Goal: Task Accomplishment & Management: Use online tool/utility

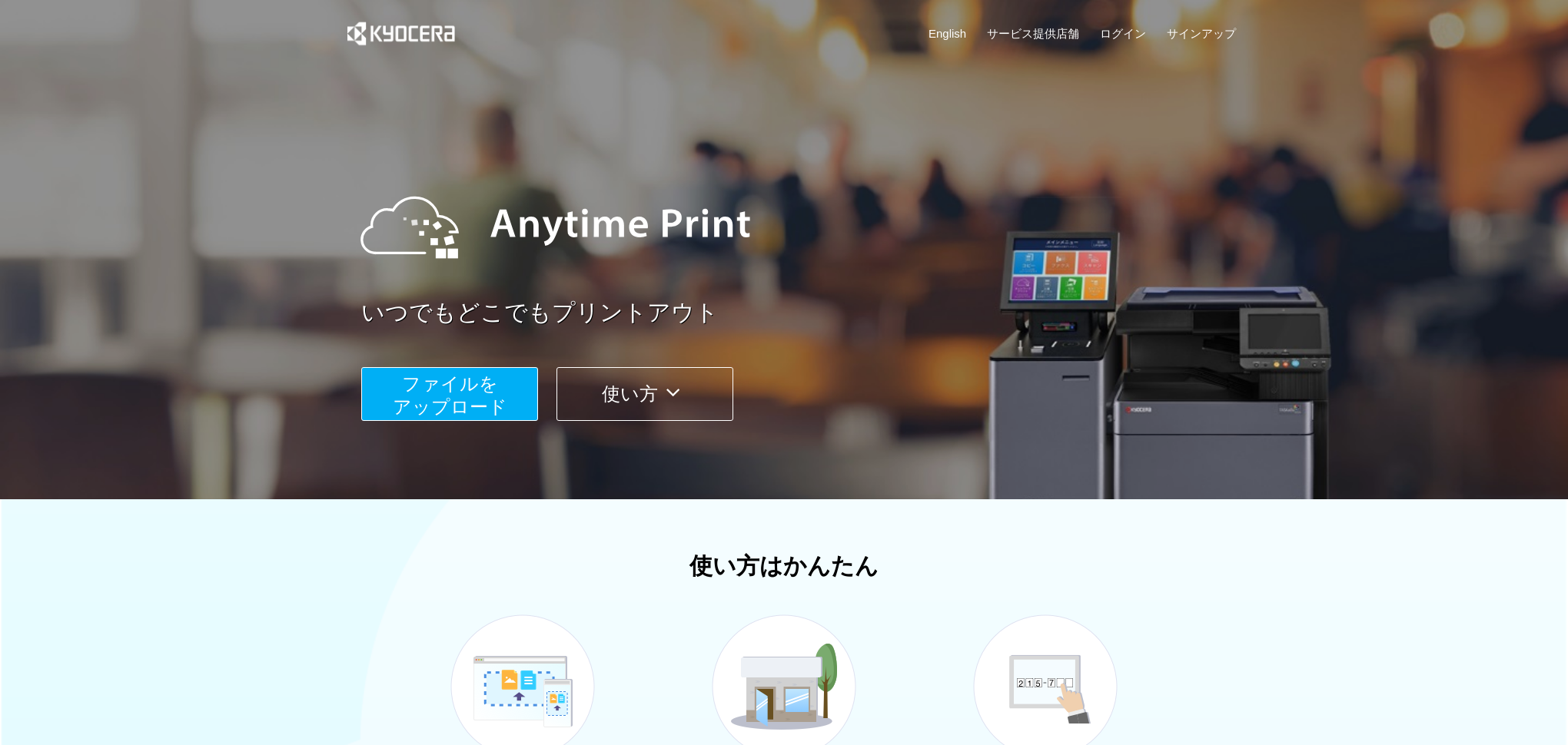
click at [480, 386] on span "ファイルを ​​アップロード" at bounding box center [450, 395] width 114 height 44
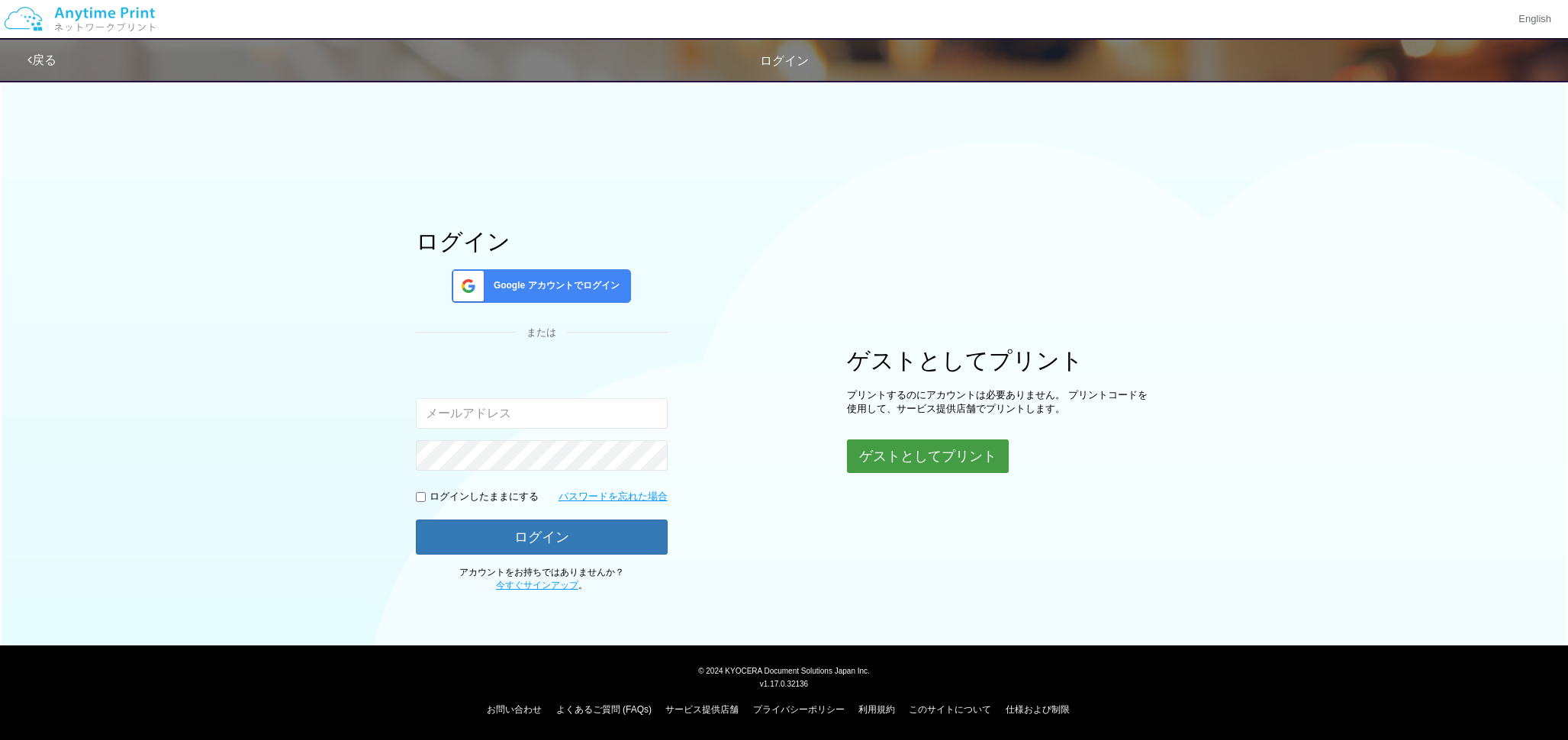
click at [965, 465] on button "ゲストとしてプリント" at bounding box center [927, 456] width 162 height 34
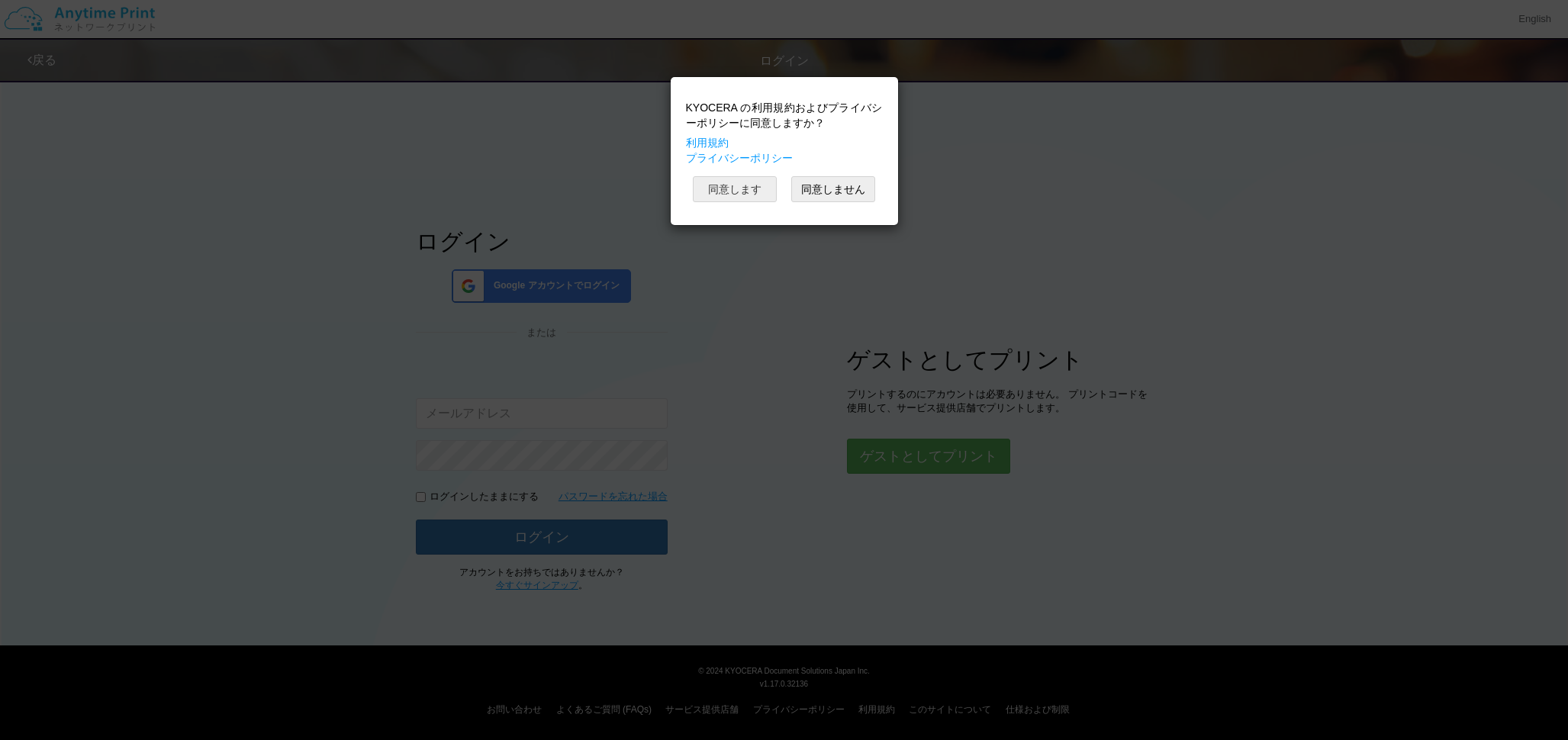
click at [764, 198] on button "同意します" at bounding box center [734, 189] width 84 height 26
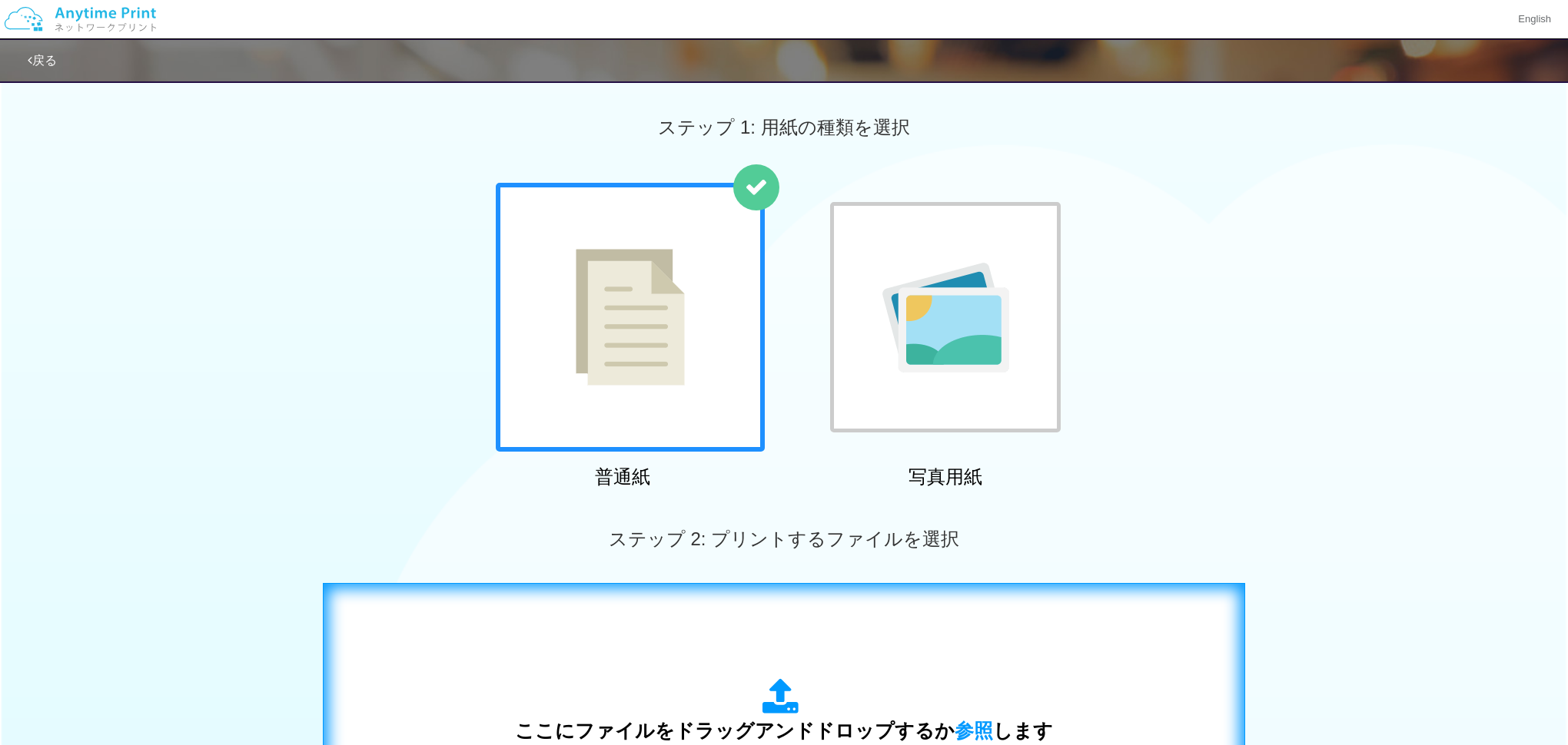
click at [1024, 653] on div "ここにファイルをドラッグアンドドロップするか 参照 します アップロード: 1 個の JPG ファイル、または 1 個の PDF ファイル (上限 50 ペー…" at bounding box center [784, 738] width 890 height 278
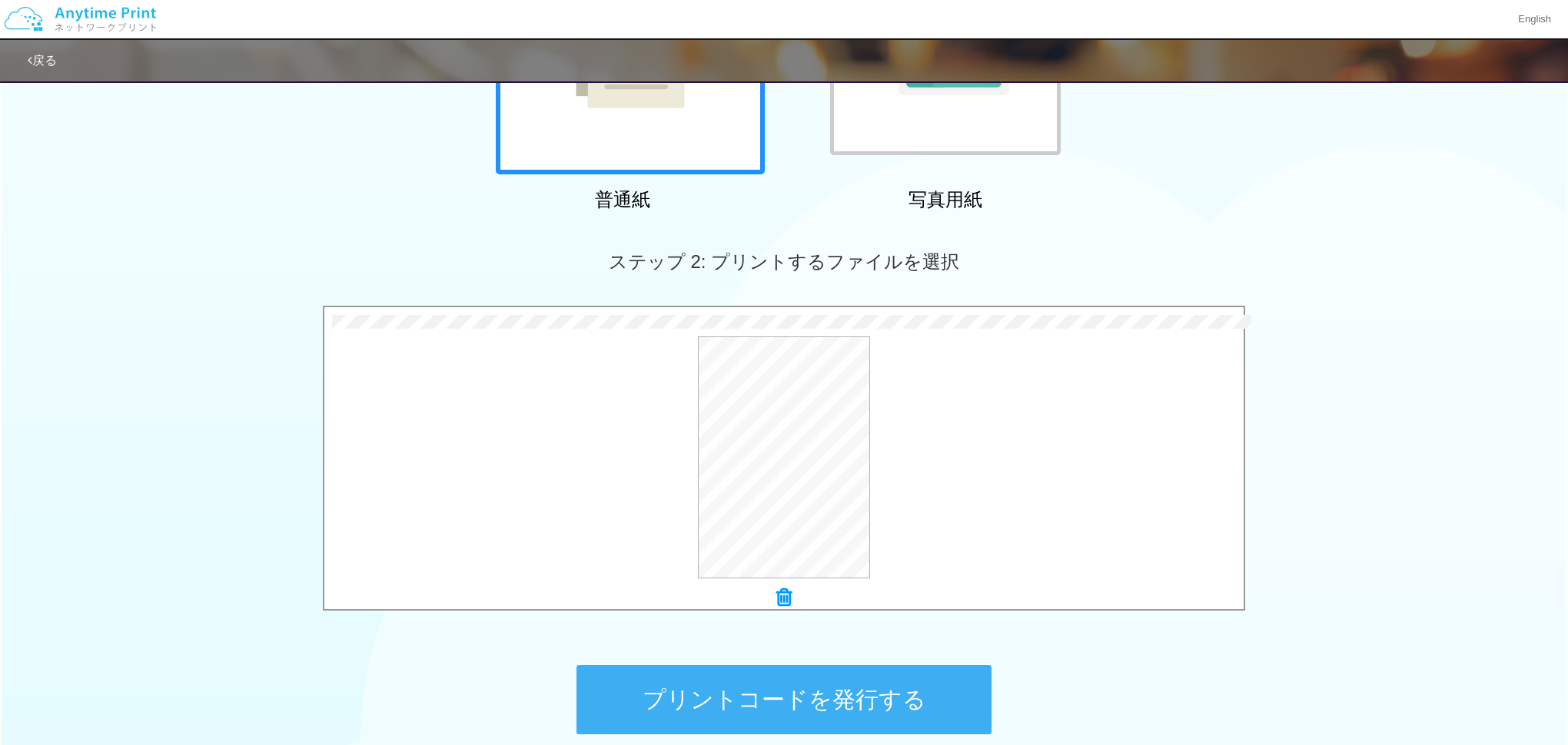
scroll to position [423, 0]
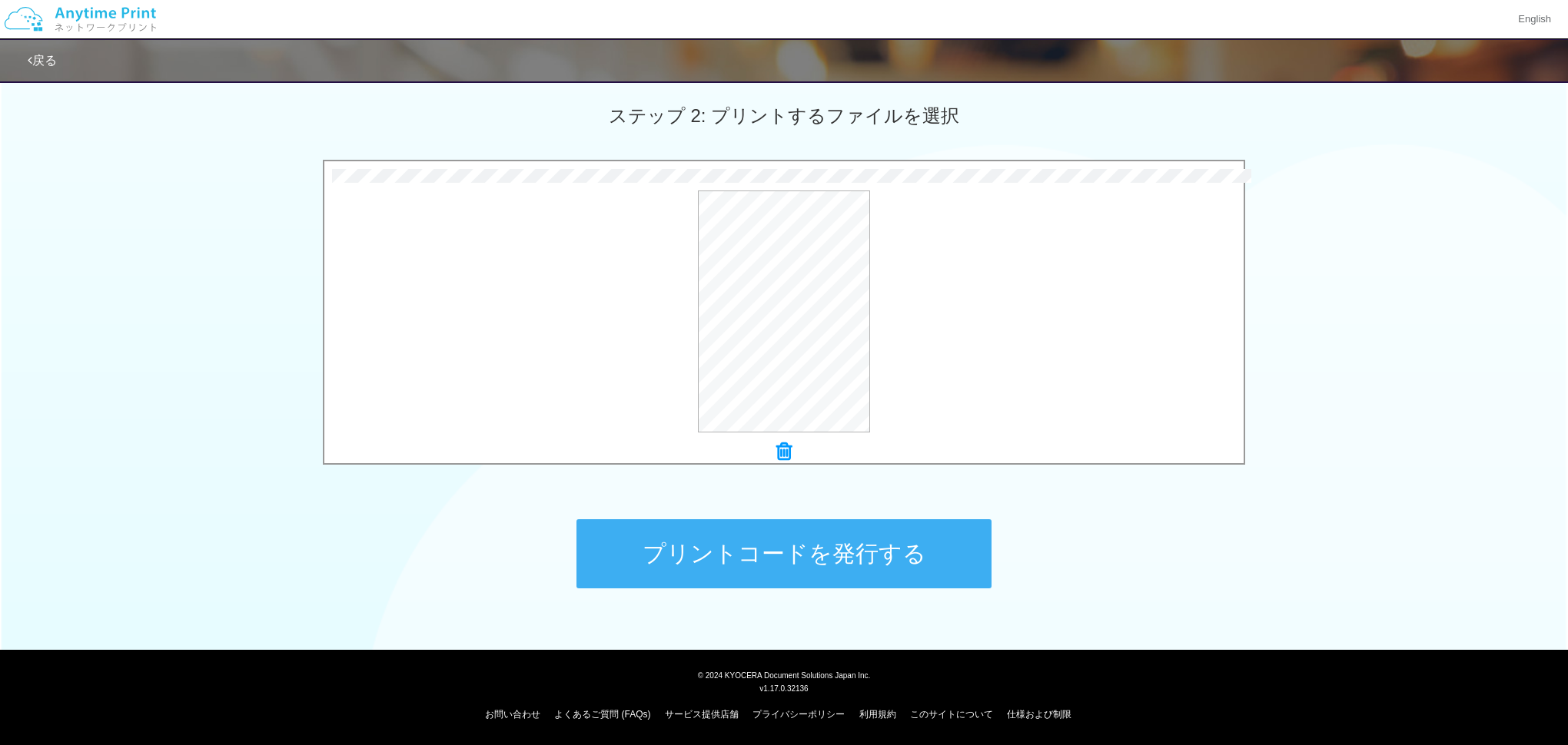
click at [880, 554] on button "プリントコードを発行する" at bounding box center [783, 554] width 415 height 69
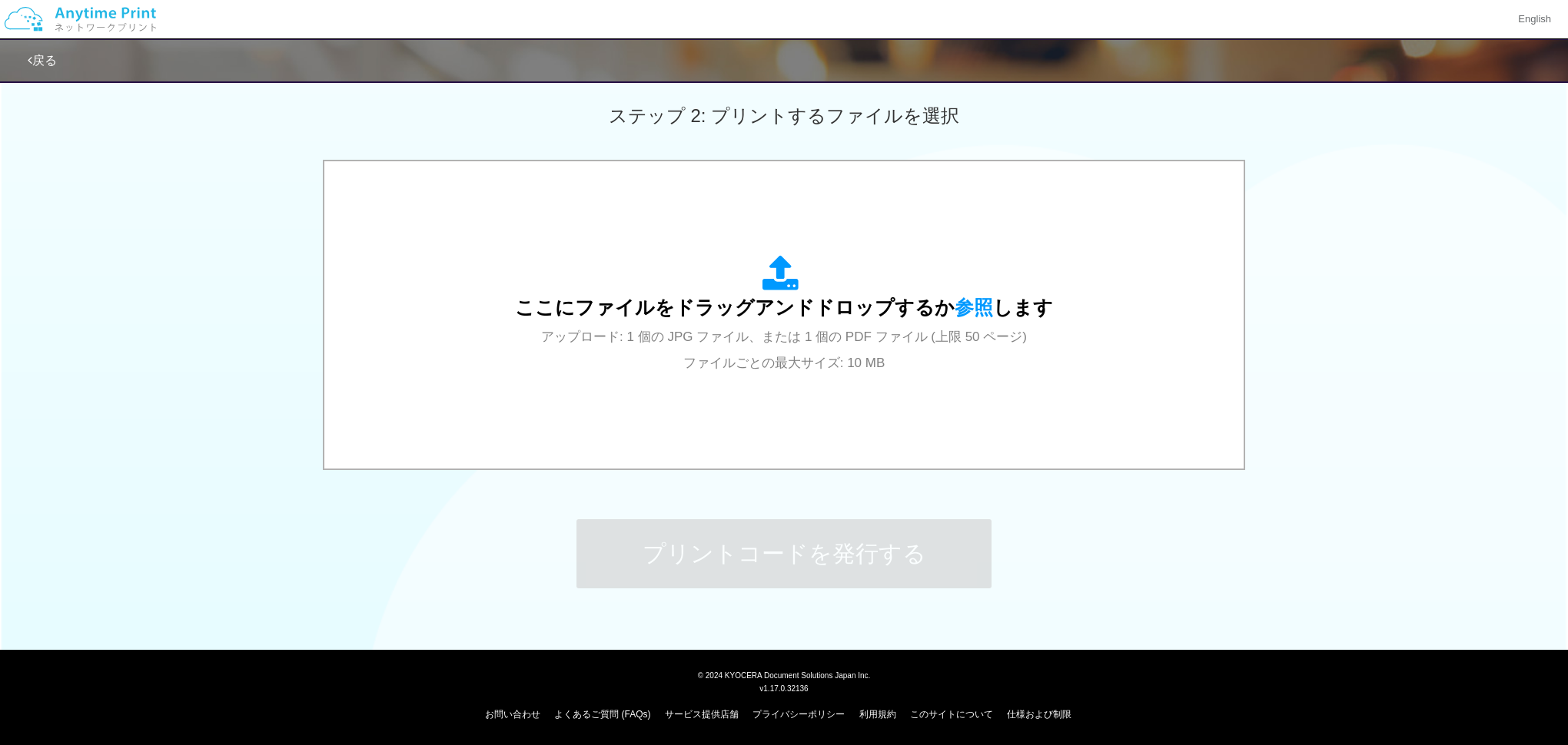
scroll to position [0, 0]
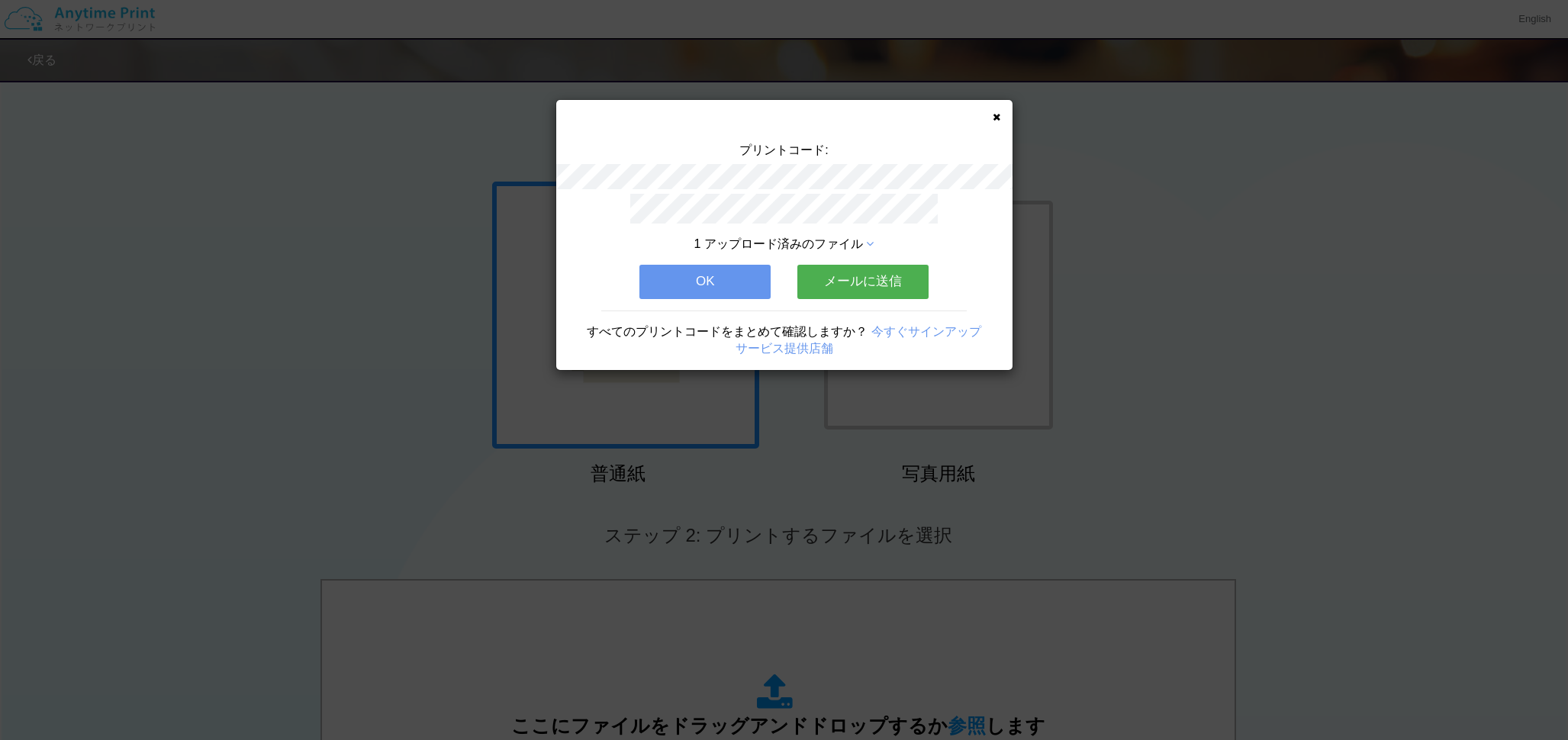
click at [855, 283] on button "メールに送信" at bounding box center [863, 281] width 131 height 34
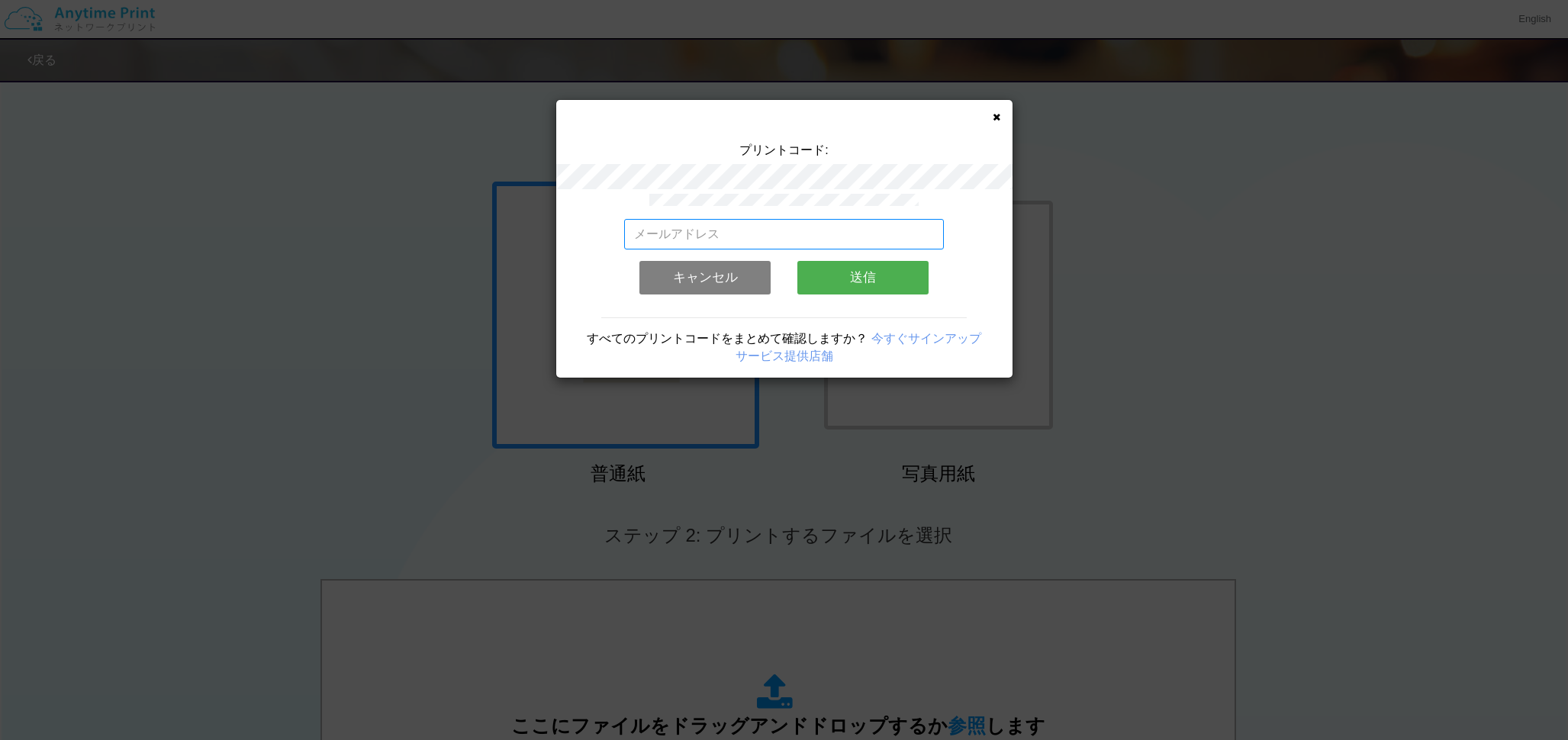
click at [865, 238] on input "email" at bounding box center [784, 235] width 320 height 31
click at [865, 240] on input "email" at bounding box center [784, 235] width 320 height 31
type input "ｃ"
type input "[EMAIL_ADDRESS][DOMAIN_NAME]"
click at [897, 268] on button "送信" at bounding box center [863, 278] width 131 height 34
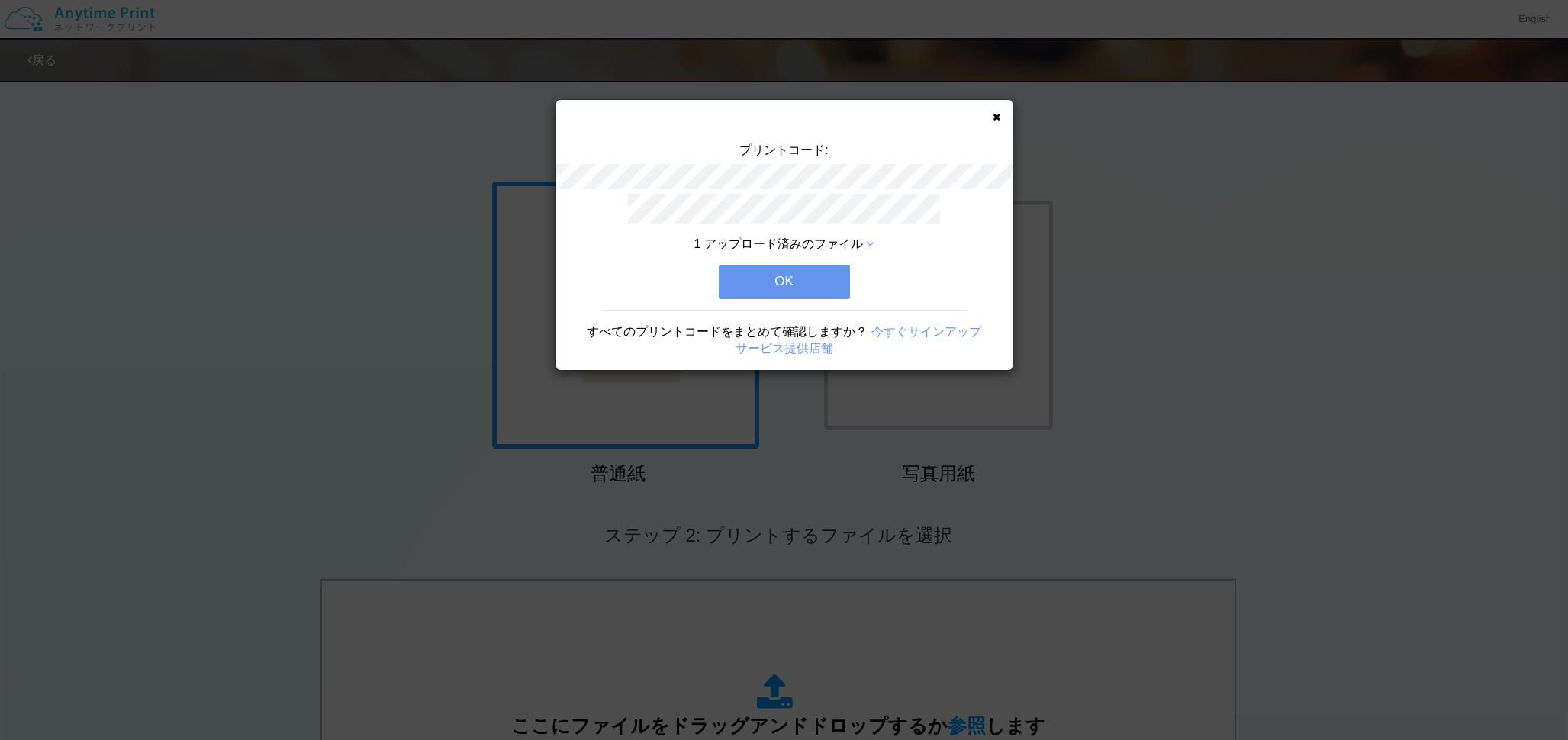
click at [819, 278] on button "OK" at bounding box center [784, 281] width 131 height 34
